Goal: Find contact information: Find contact information

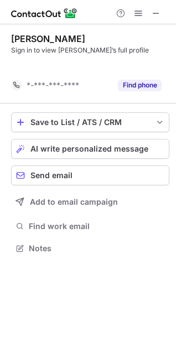
scroll to position [223, 176]
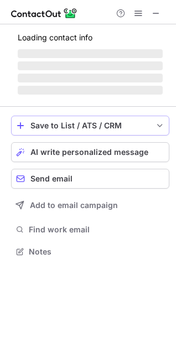
scroll to position [258, 176]
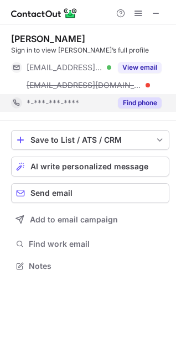
click at [145, 100] on button "Find phone" at bounding box center [140, 102] width 44 height 11
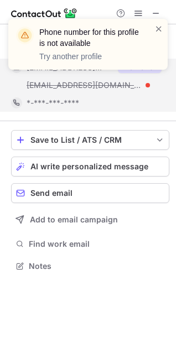
click at [146, 68] on div "Phone number for this profile is not available Try another profile [PERSON_NAME…" at bounding box center [88, 176] width 176 height 353
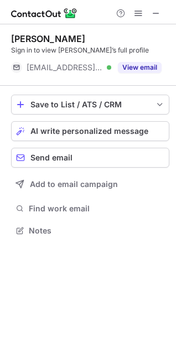
scroll to position [223, 176]
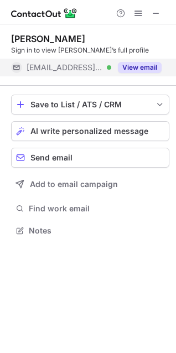
click at [143, 64] on button "View email" at bounding box center [140, 67] width 44 height 11
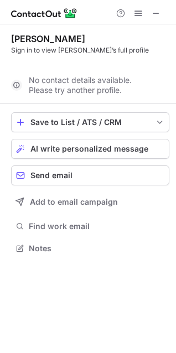
scroll to position [223, 176]
